Goal: Navigation & Orientation: Find specific page/section

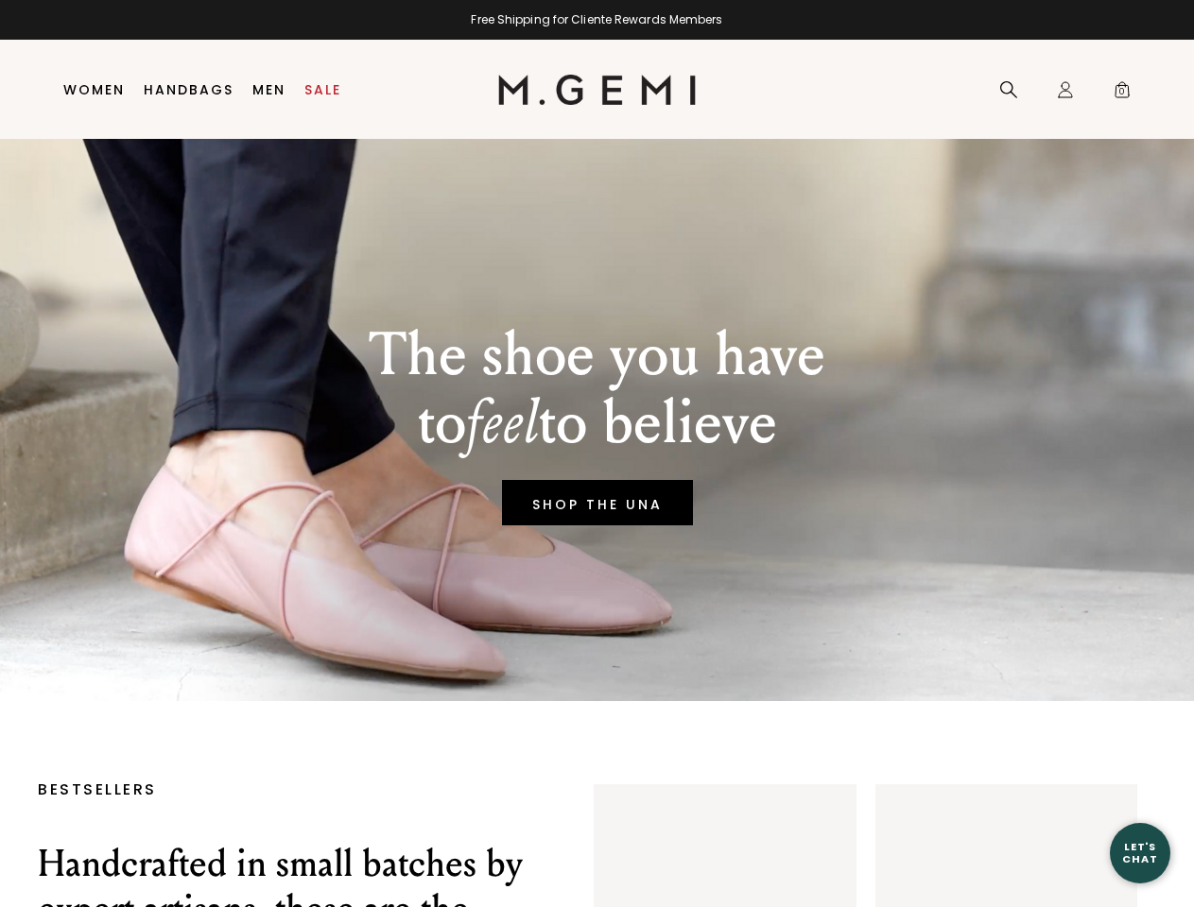
click at [596, 20] on div "Free Shipping for Cliente Rewards Members" at bounding box center [597, 19] width 1194 height 15
click at [1008, 90] on icon at bounding box center [1008, 89] width 19 height 19
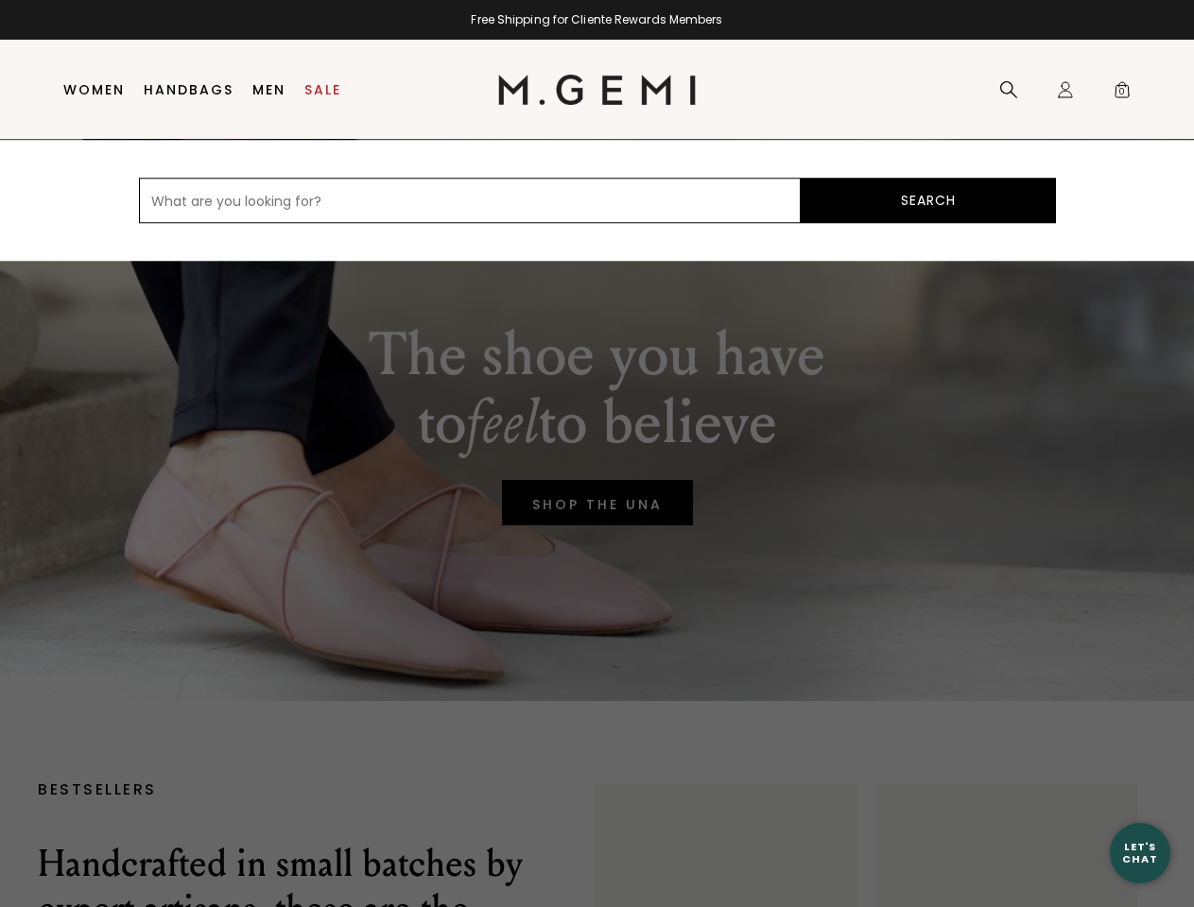
click at [1065, 90] on div "Icons/20x20/profile@2x Sign In Orders Rewards Refer a Friend Address Book Call …" at bounding box center [1065, 90] width 38 height 99
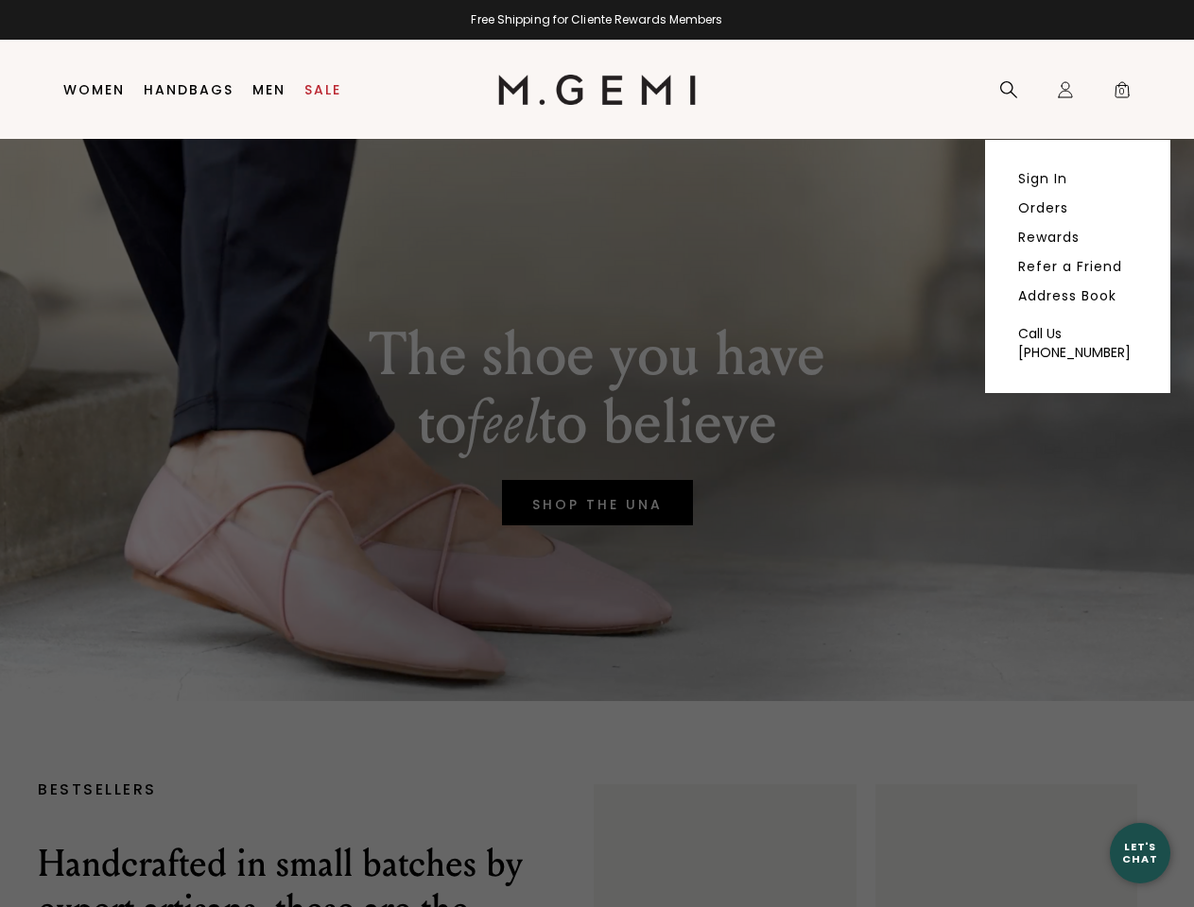
click at [1122, 90] on span "0" at bounding box center [1121, 93] width 19 height 19
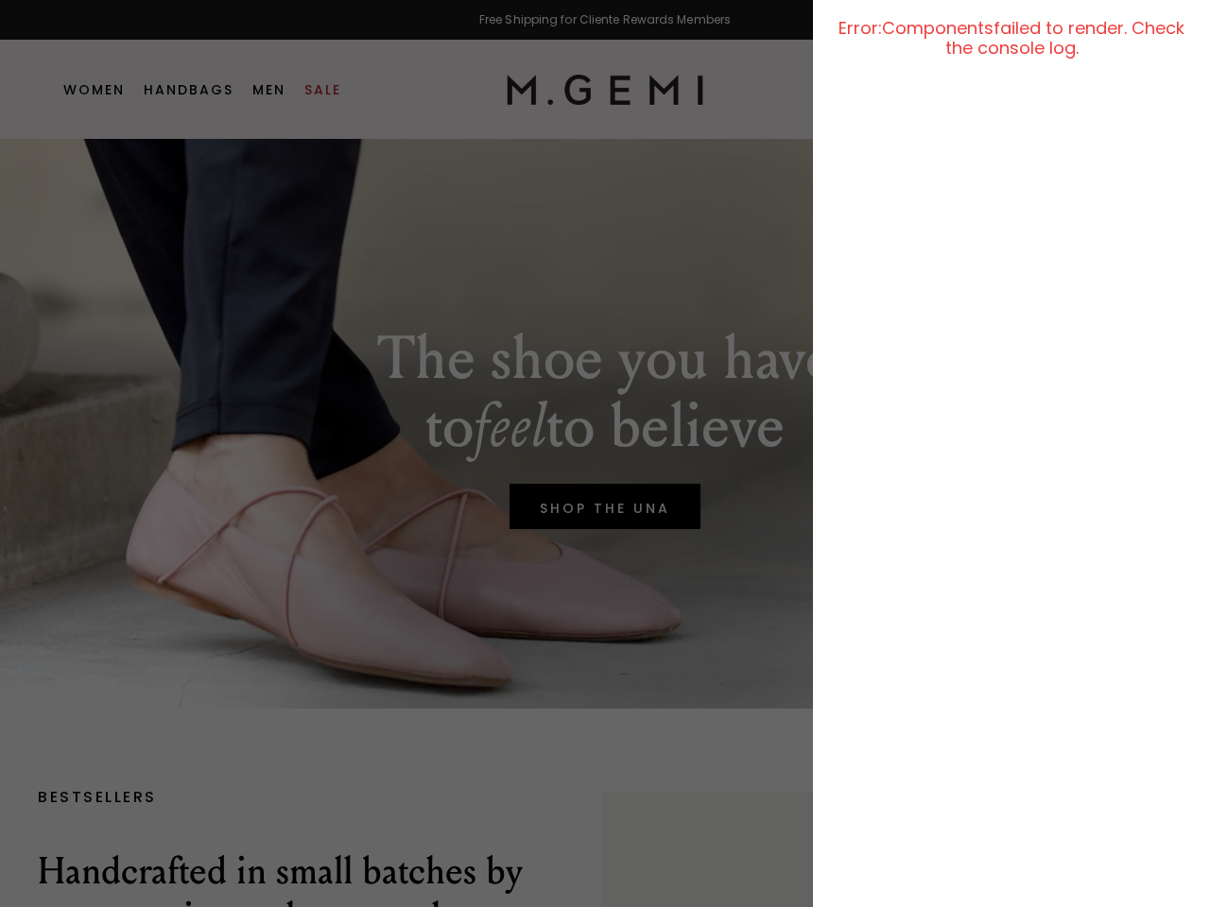
click at [596, 420] on div at bounding box center [605, 453] width 1210 height 907
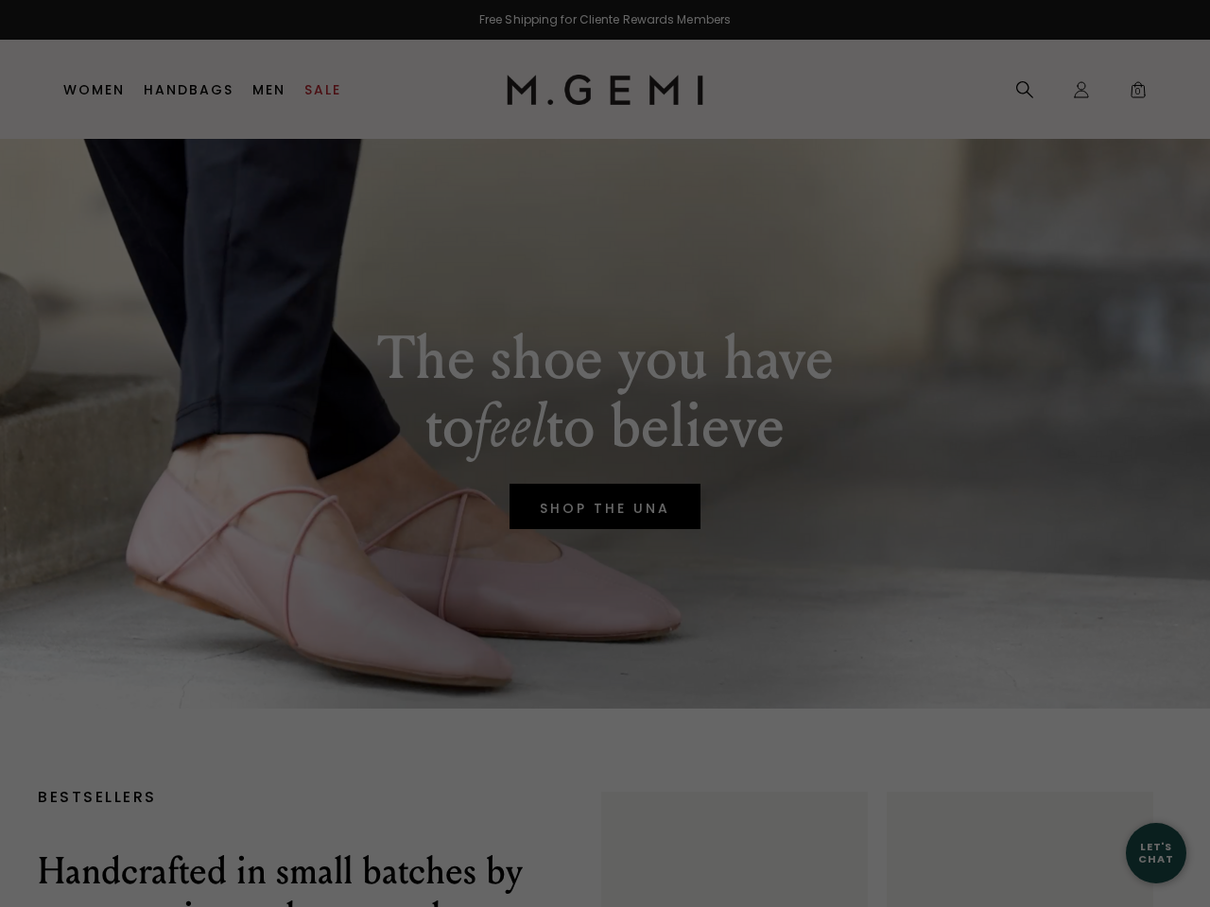
click at [1140, 853] on div "Free Shipping for Cliente Rewards Members Icons/20x20/hamburger@2x Women Shop A…" at bounding box center [605, 453] width 1210 height 907
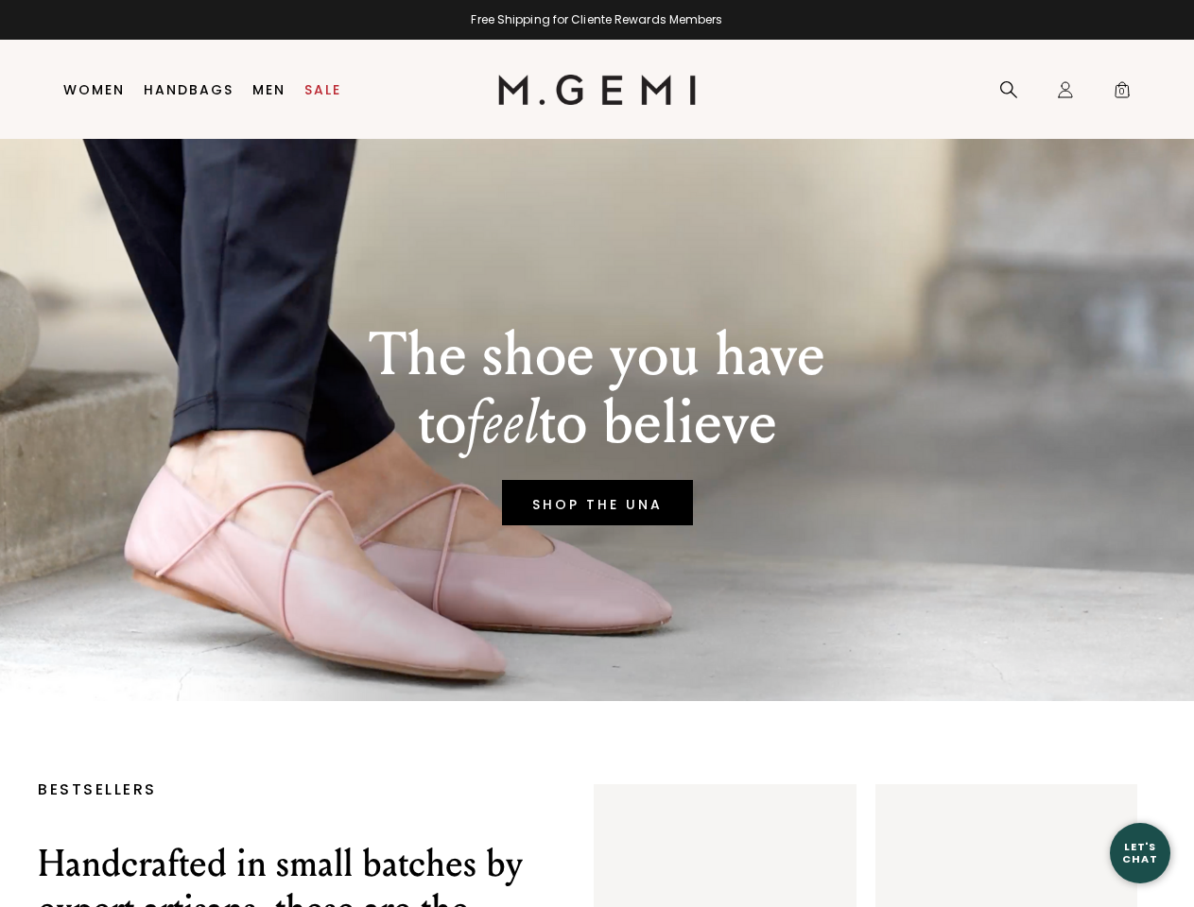
click at [596, 20] on div "Free Shipping for Cliente Rewards Members" at bounding box center [597, 19] width 1194 height 15
click at [1008, 90] on icon at bounding box center [1008, 89] width 19 height 19
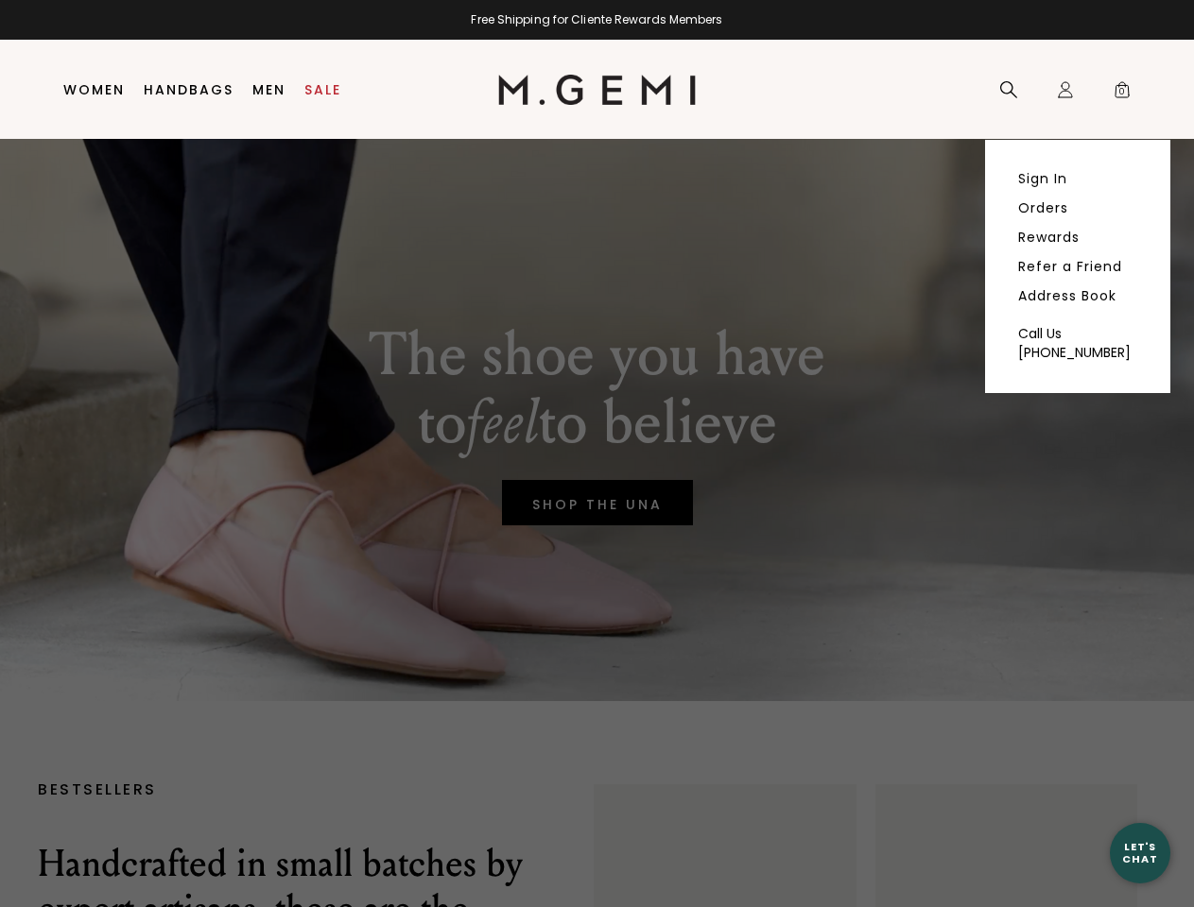
click at [1065, 90] on div "Icons/20x20/profile@2x Sign In Orders Rewards Refer a Friend Address Book Call …" at bounding box center [1065, 90] width 38 height 99
